Goal: Task Accomplishment & Management: Manage account settings

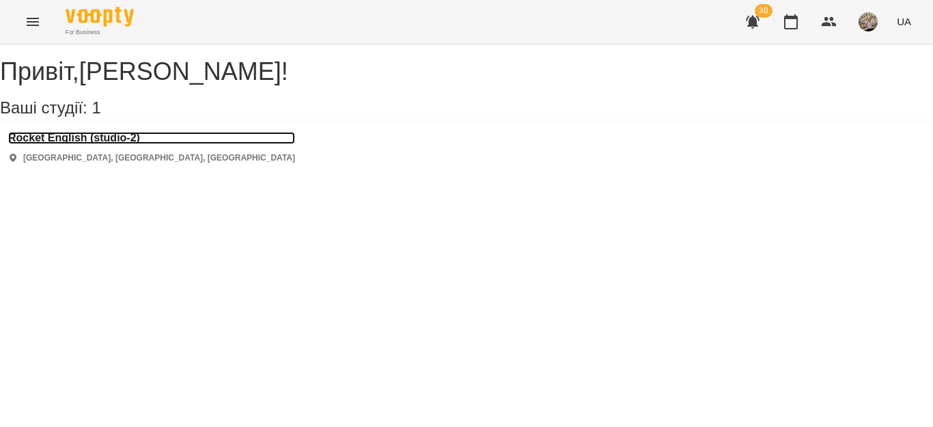
click at [154, 144] on h3 "Rocket English (studio-2)" at bounding box center [151, 138] width 287 height 12
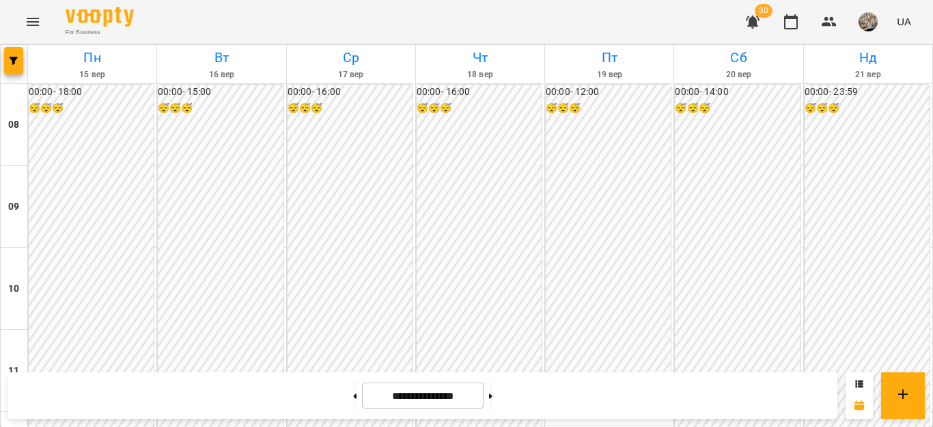
scroll to position [745, 0]
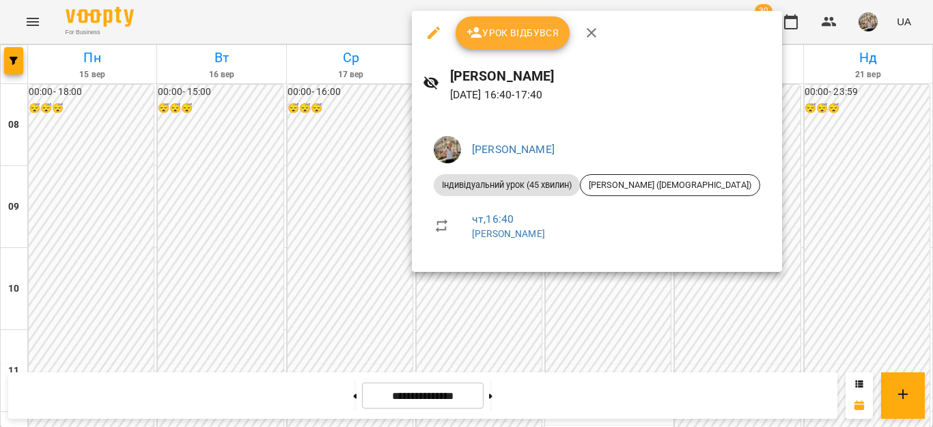
click at [762, 165] on div at bounding box center [466, 213] width 933 height 427
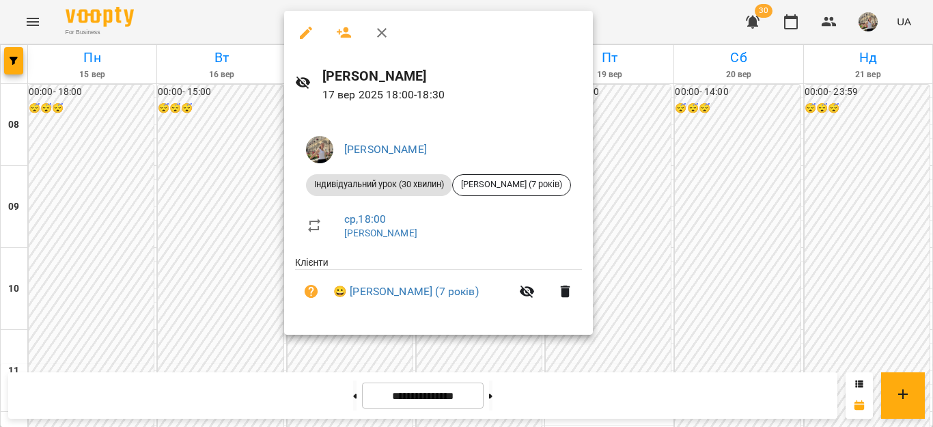
click at [678, 212] on div at bounding box center [466, 213] width 933 height 427
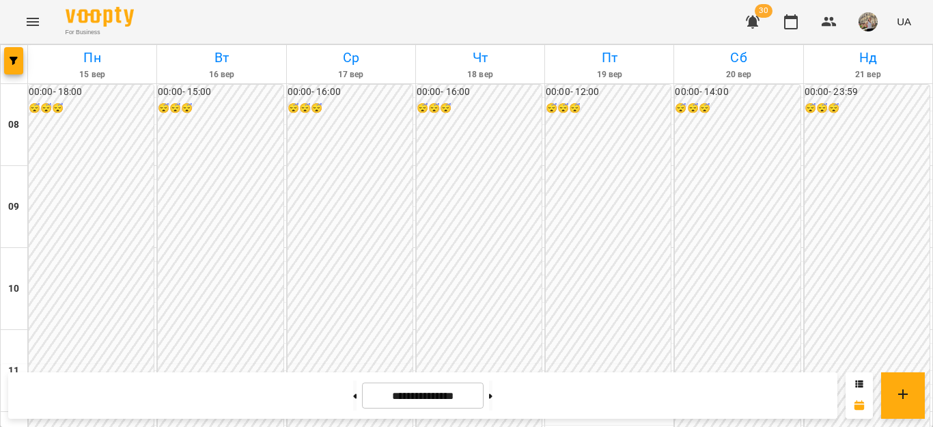
scroll to position [566, 0]
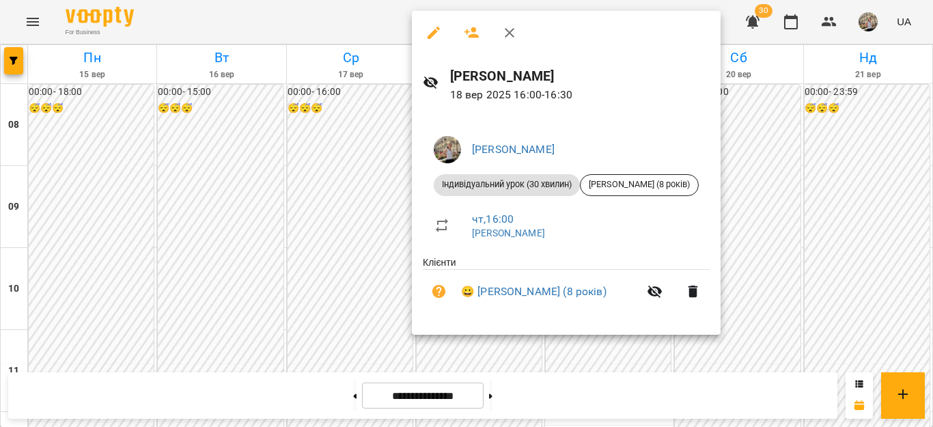
click at [754, 258] on div at bounding box center [466, 213] width 933 height 427
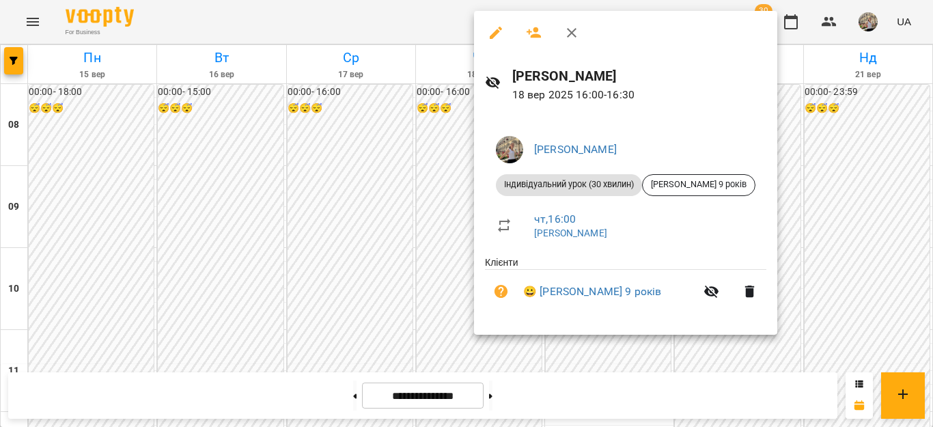
click at [833, 232] on div at bounding box center [466, 213] width 933 height 427
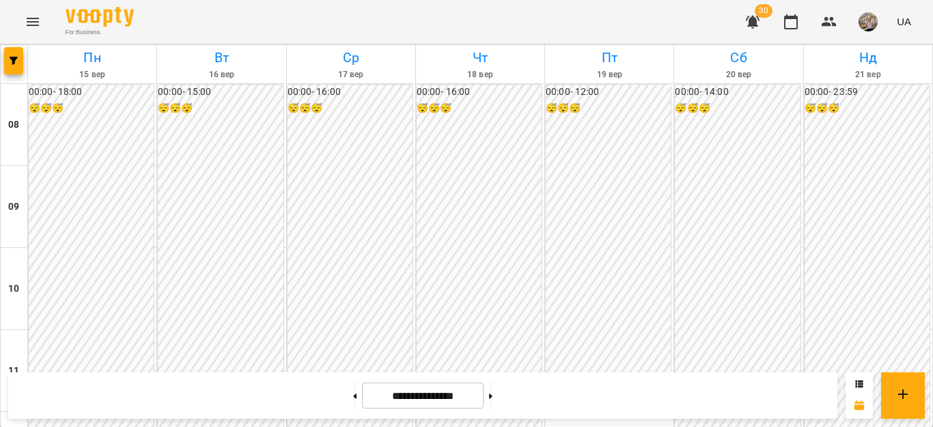
scroll to position [753, 0]
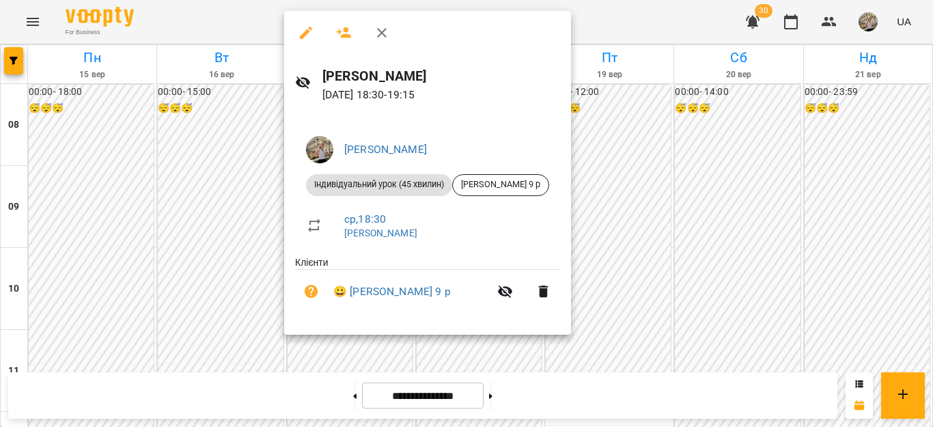
click at [749, 206] on div at bounding box center [466, 213] width 933 height 427
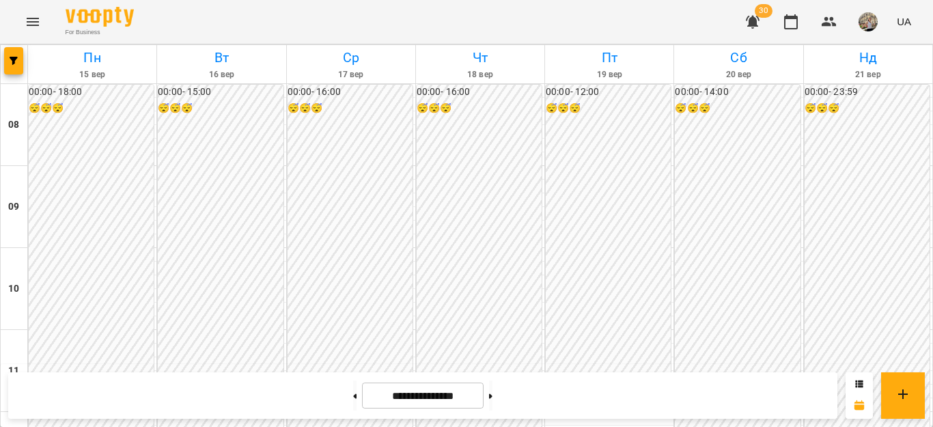
scroll to position [685, 0]
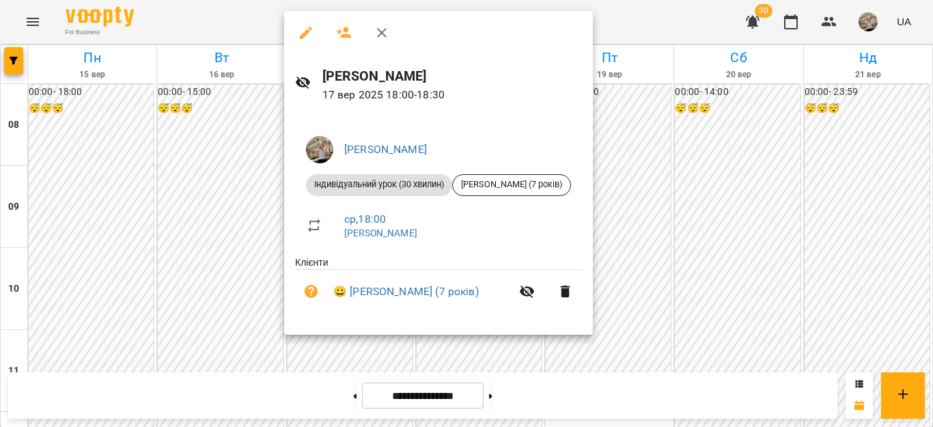
drag, startPoint x: 933, startPoint y: 281, endPoint x: 933, endPoint y: 273, distance: 8.9
click at [933, 273] on div at bounding box center [466, 213] width 933 height 427
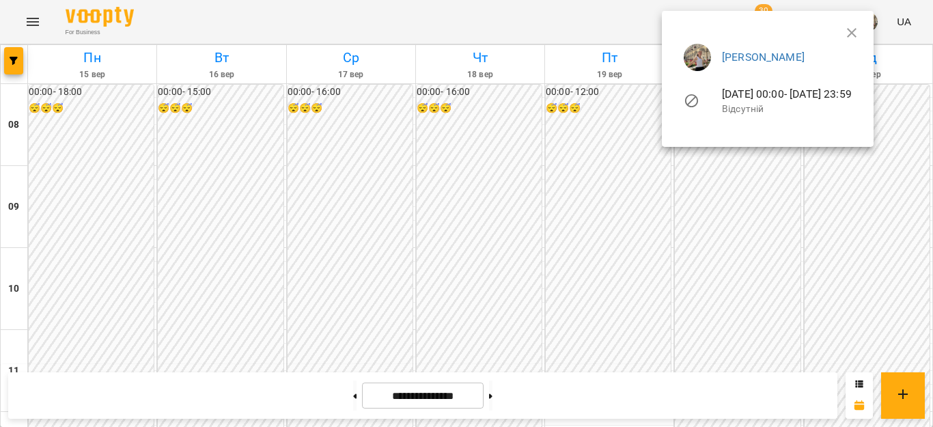
drag, startPoint x: 825, startPoint y: 257, endPoint x: 931, endPoint y: 240, distance: 107.3
click at [931, 240] on div at bounding box center [466, 213] width 933 height 427
drag, startPoint x: 933, startPoint y: 292, endPoint x: 928, endPoint y: 269, distance: 23.6
click at [928, 269] on div at bounding box center [466, 213] width 933 height 427
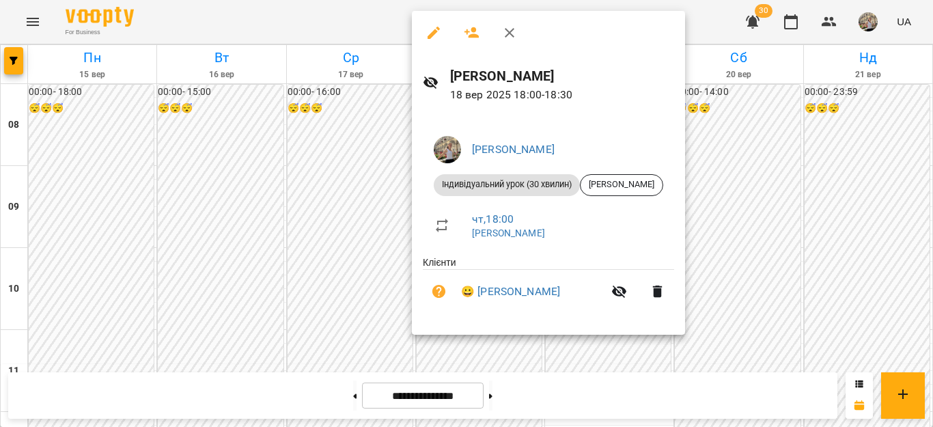
click at [726, 256] on div at bounding box center [466, 213] width 933 height 427
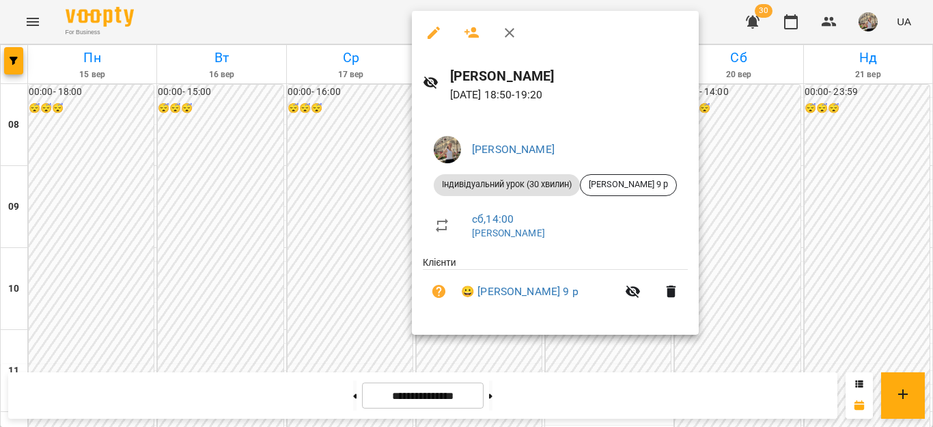
click at [766, 249] on div at bounding box center [466, 213] width 933 height 427
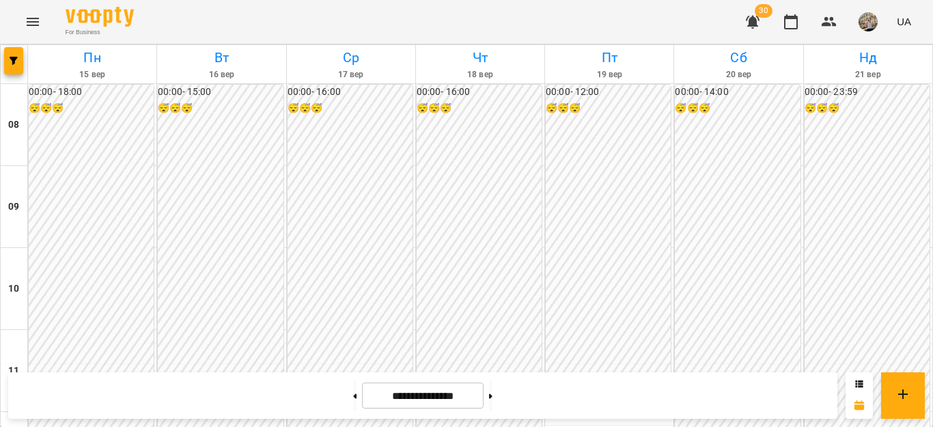
scroll to position [624, 0]
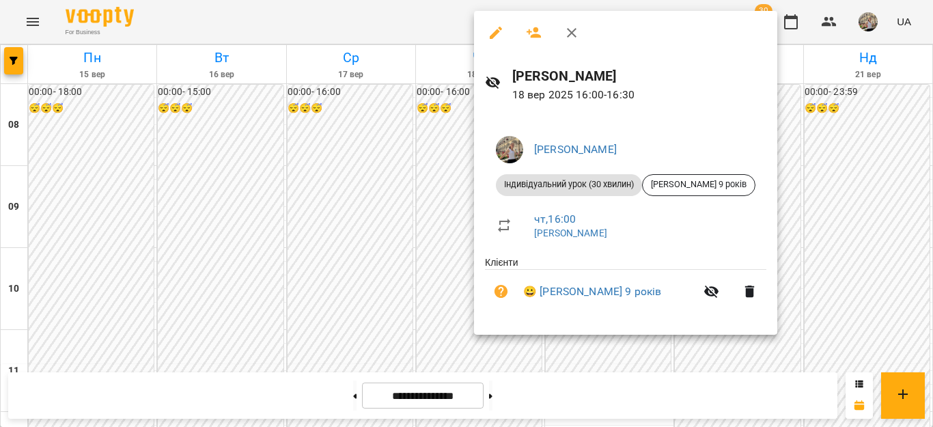
click at [813, 210] on div at bounding box center [466, 213] width 933 height 427
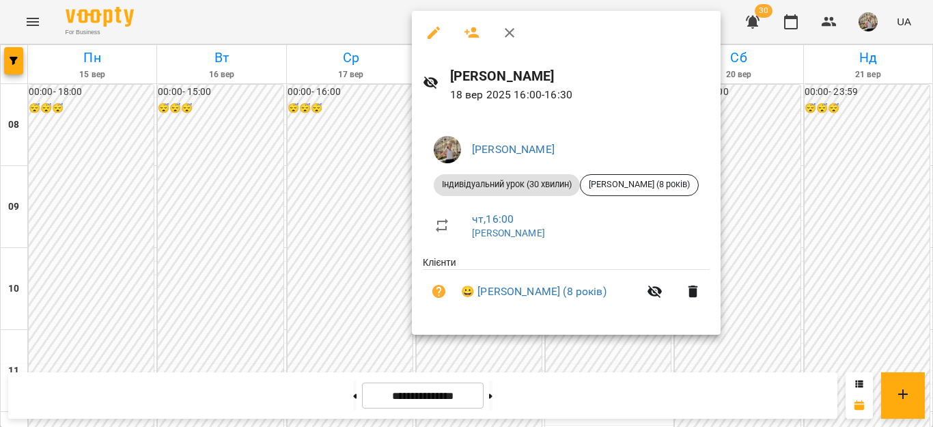
click at [770, 217] on div at bounding box center [466, 213] width 933 height 427
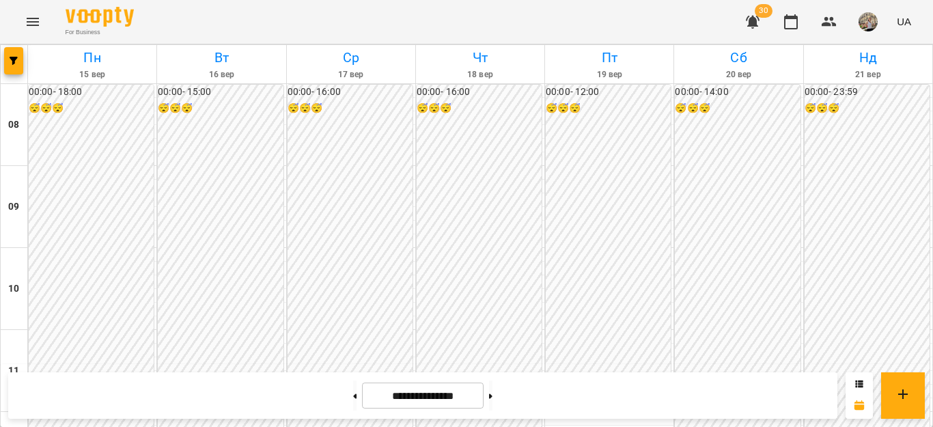
scroll to position [695, 0]
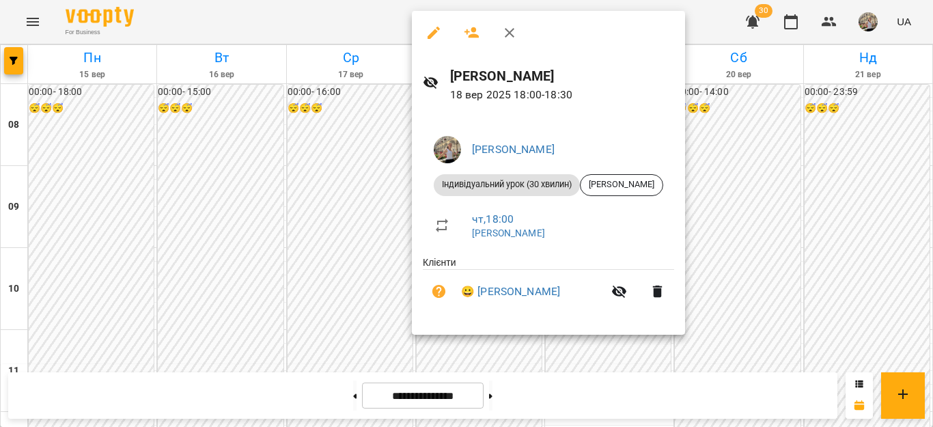
click at [758, 227] on div at bounding box center [466, 213] width 933 height 427
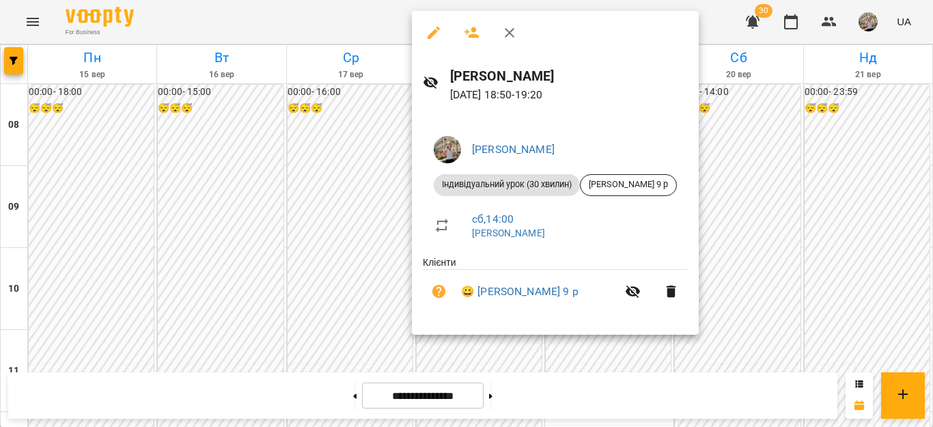
click at [793, 232] on div at bounding box center [466, 213] width 933 height 427
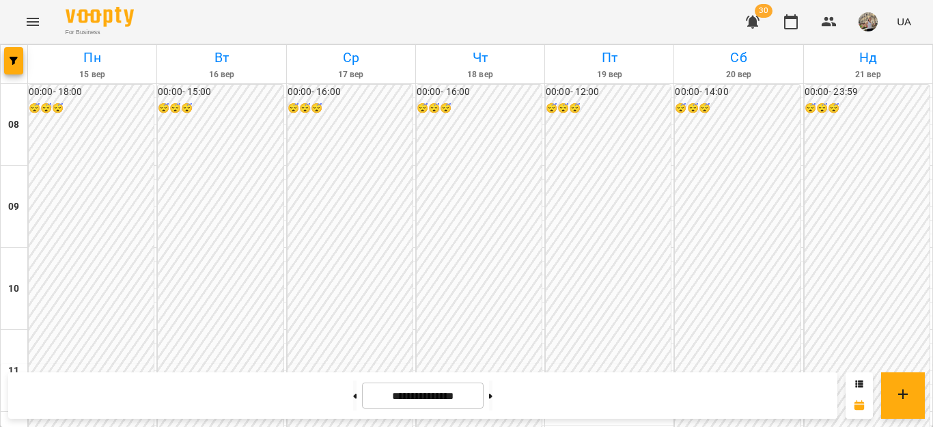
scroll to position [806, 0]
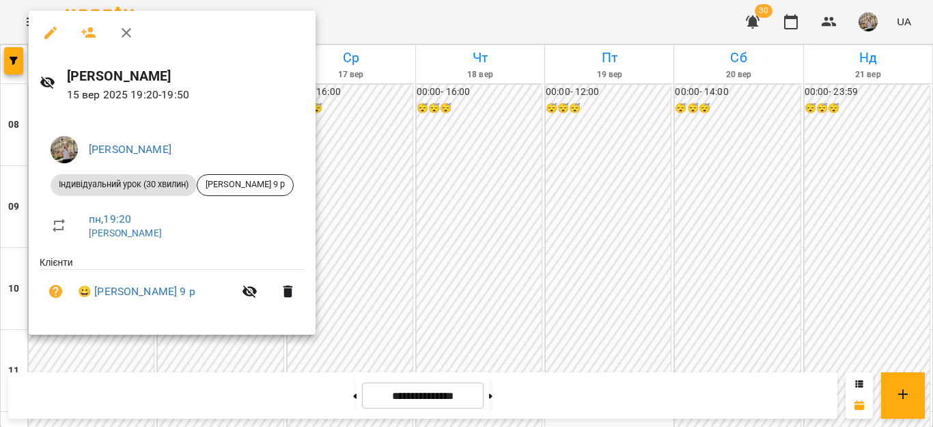
click at [398, 217] on div at bounding box center [466, 213] width 933 height 427
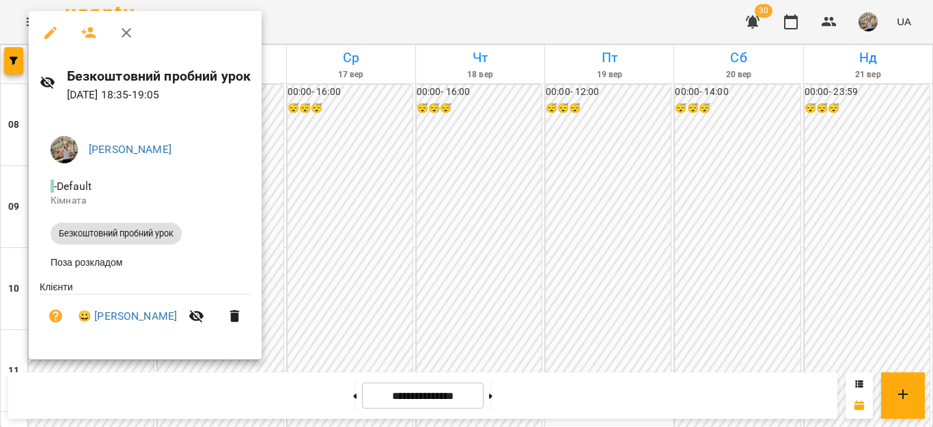
click at [519, 269] on div at bounding box center [466, 213] width 933 height 427
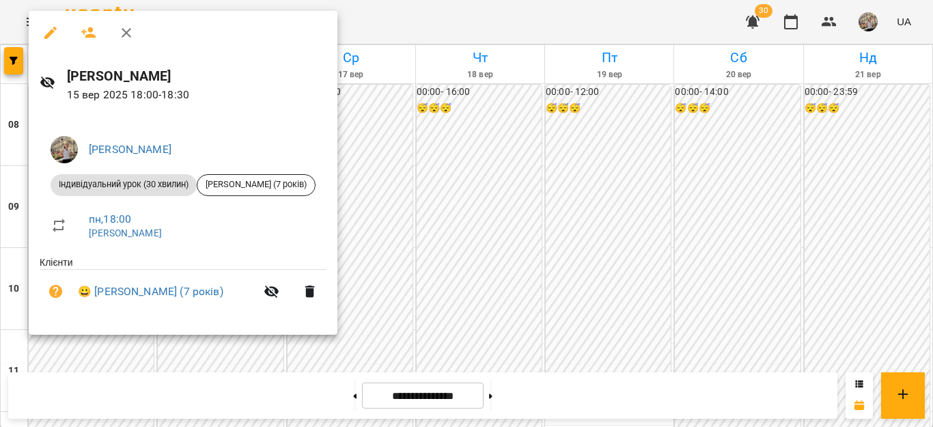
click at [64, 118] on div "[PERSON_NAME] [DATE] 18:00 - 18:30 [PERSON_NAME] урок (30 хвилин) [PERSON_NAME]…" at bounding box center [183, 173] width 309 height 324
click at [489, 253] on div at bounding box center [466, 213] width 933 height 427
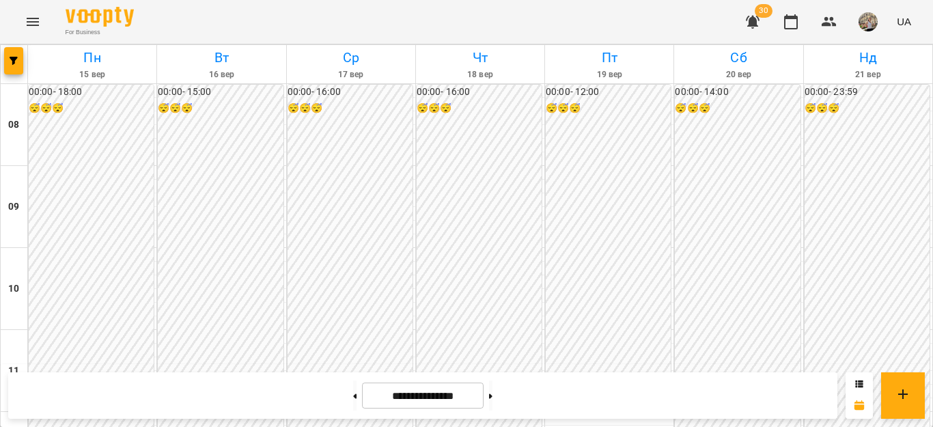
scroll to position [479, 0]
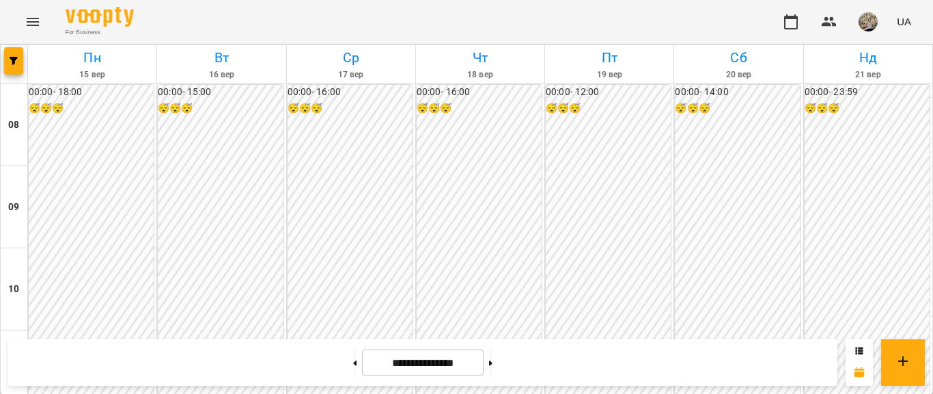
scroll to position [783, 0]
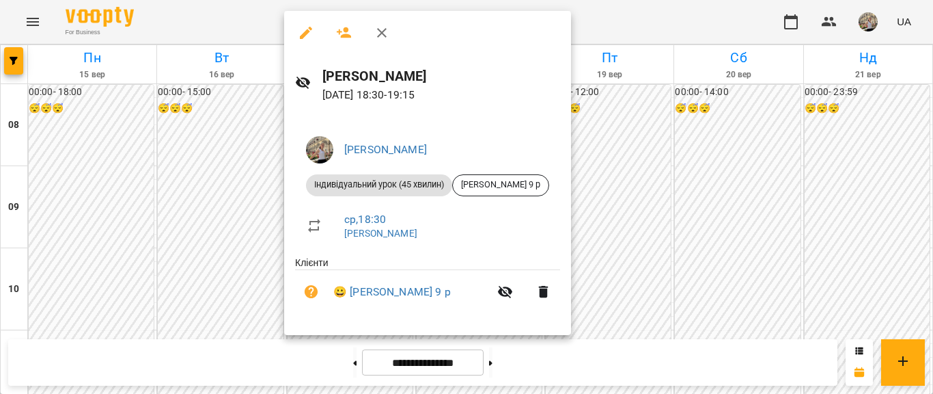
click at [646, 234] on div at bounding box center [466, 197] width 933 height 394
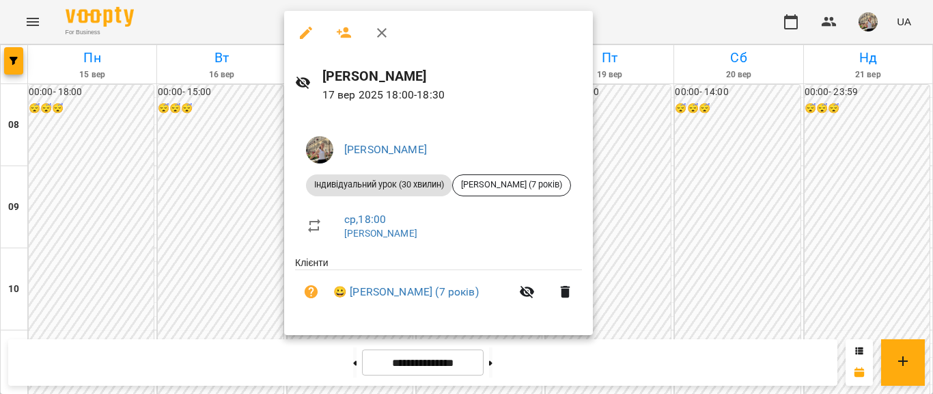
click at [665, 250] on div at bounding box center [466, 197] width 933 height 394
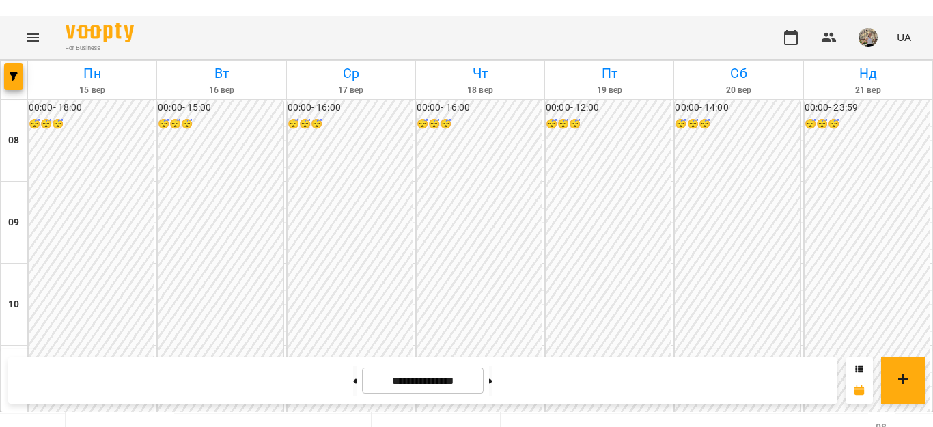
scroll to position [760, 0]
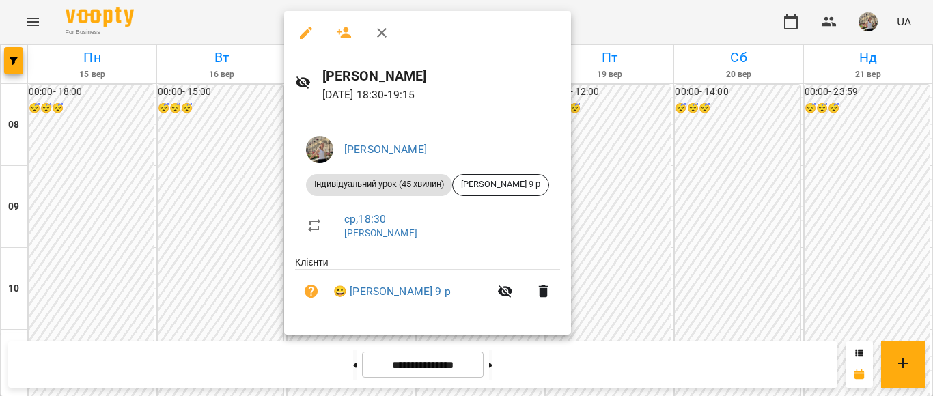
click at [695, 182] on div at bounding box center [466, 198] width 933 height 396
